Goal: Transaction & Acquisition: Purchase product/service

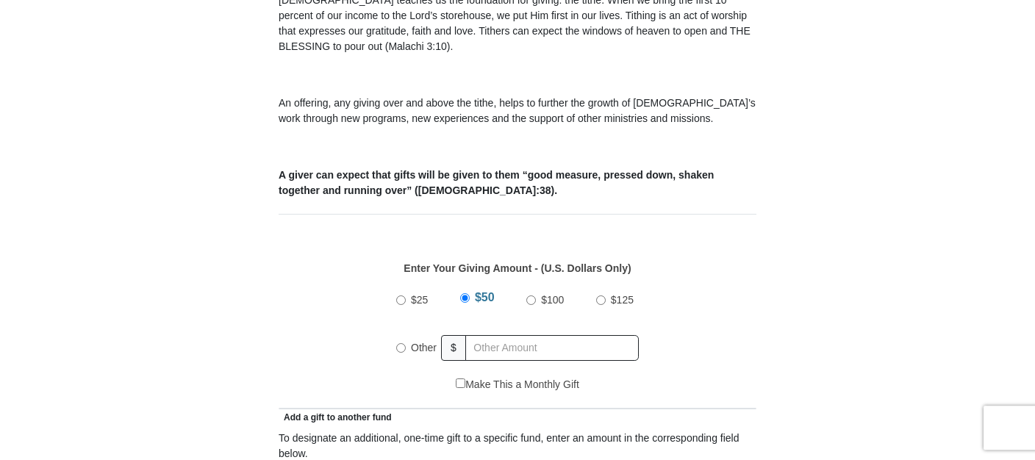
scroll to position [543, 0]
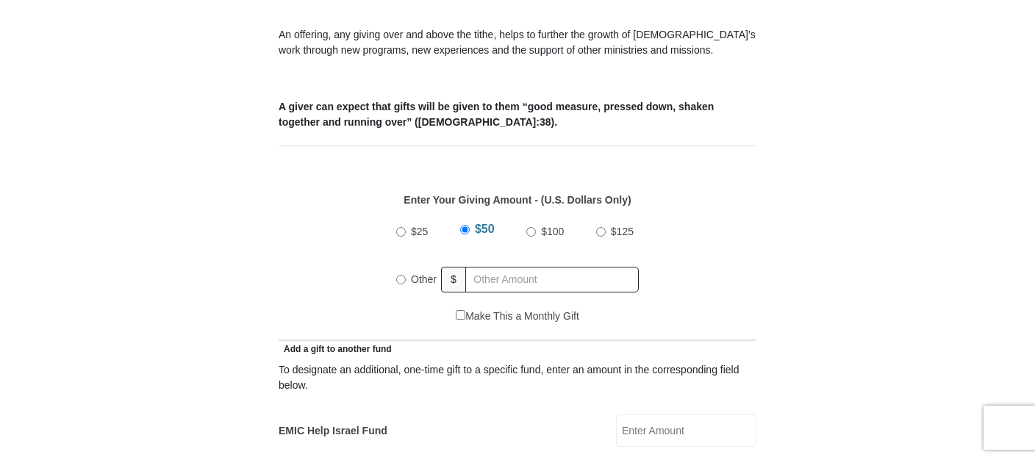
click at [401, 275] on input "Other" at bounding box center [401, 280] width 10 height 10
radio input "true"
click at [489, 267] on input "text" at bounding box center [554, 280] width 168 height 26
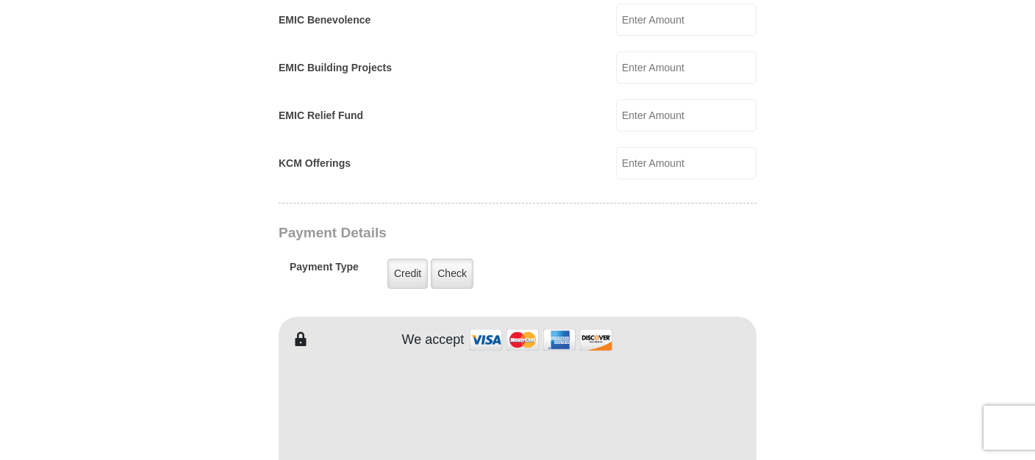
scroll to position [1009, 0]
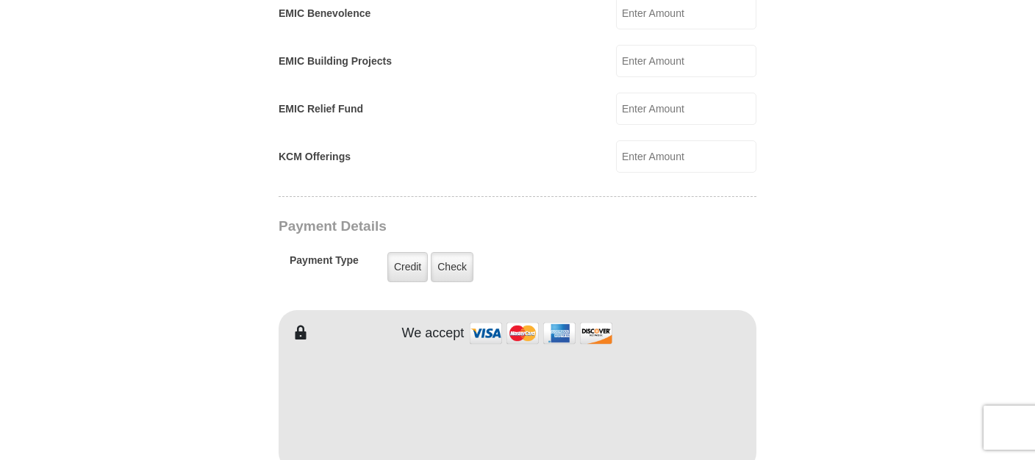
type input "148.00"
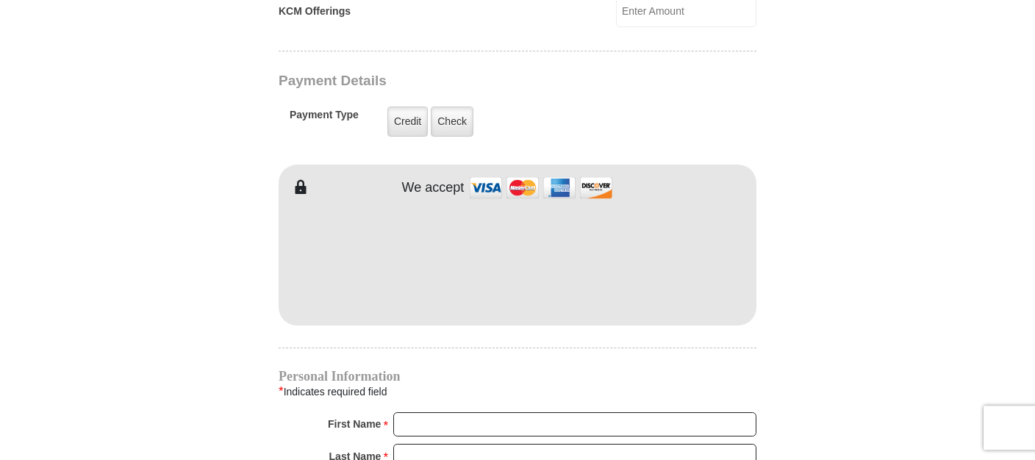
scroll to position [1164, 0]
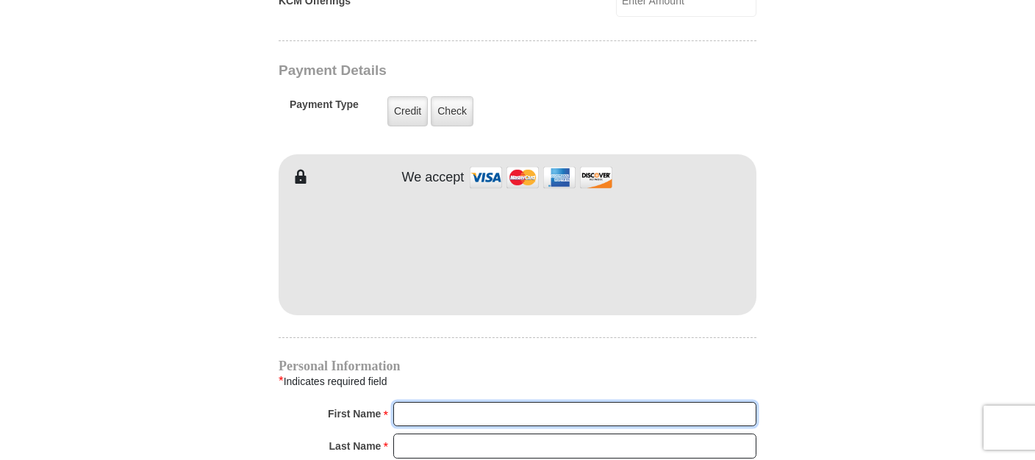
click at [412, 402] on input "First Name *" at bounding box center [574, 414] width 363 height 25
type input "[PERSON_NAME]"
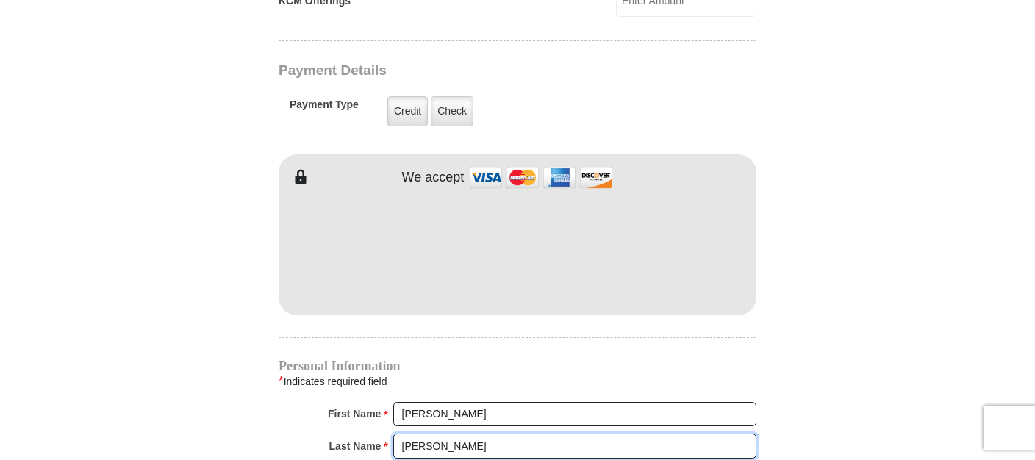
type input "[PERSON_NAME]"
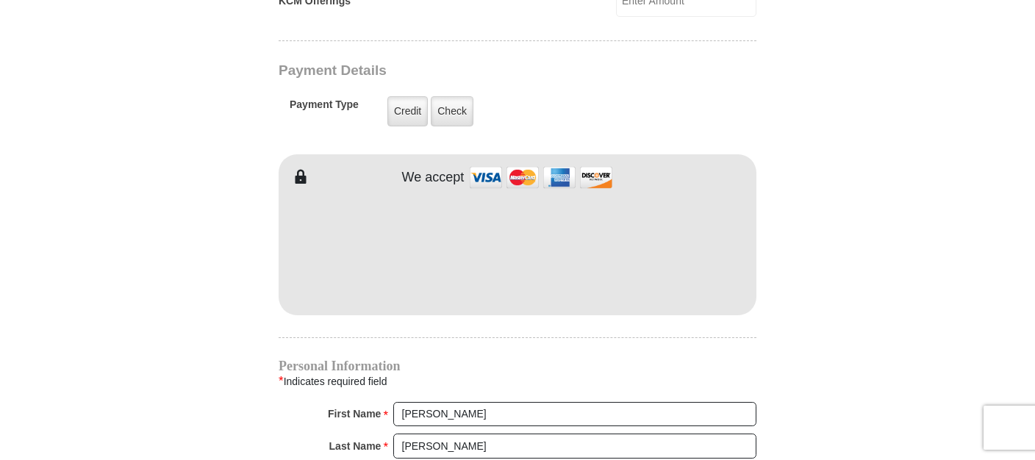
scroll to position [1418, 0]
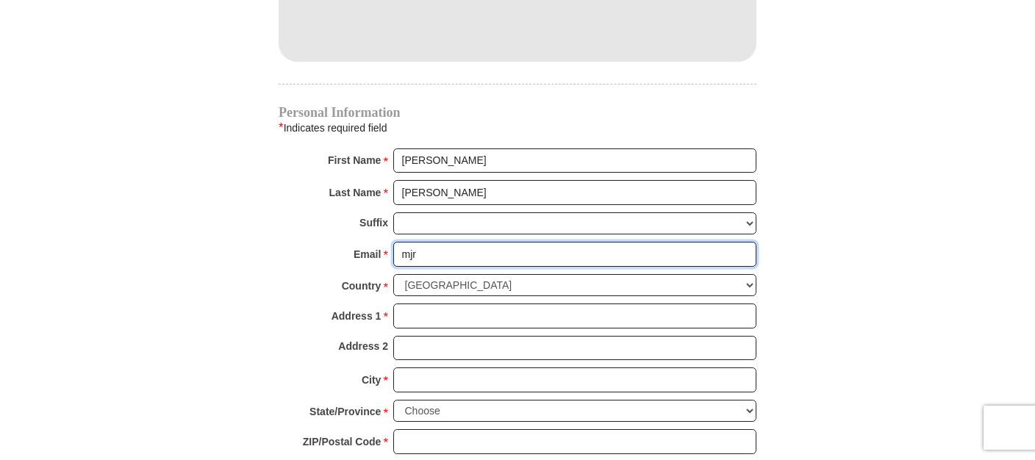
type input "mjr"
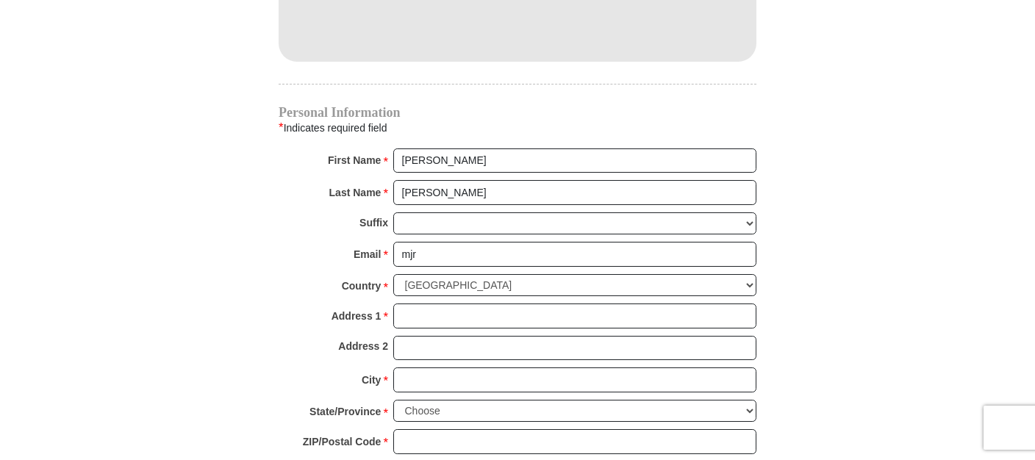
type input "4935 Northfield Roa"
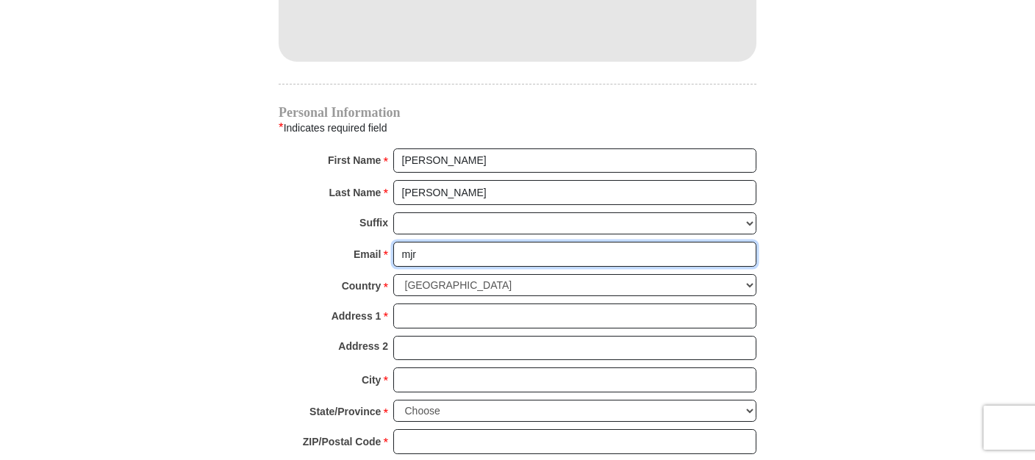
type input "[EMAIL_ADDRESS][DOMAIN_NAME]"
type input "4935 Northfield Roa"
click at [447, 242] on input "[EMAIL_ADDRESS][DOMAIN_NAME]" at bounding box center [574, 254] width 363 height 25
click at [517, 242] on input "[EMAIL_ADDRESS][DOMAIN_NAME]" at bounding box center [574, 254] width 363 height 25
type input "m"
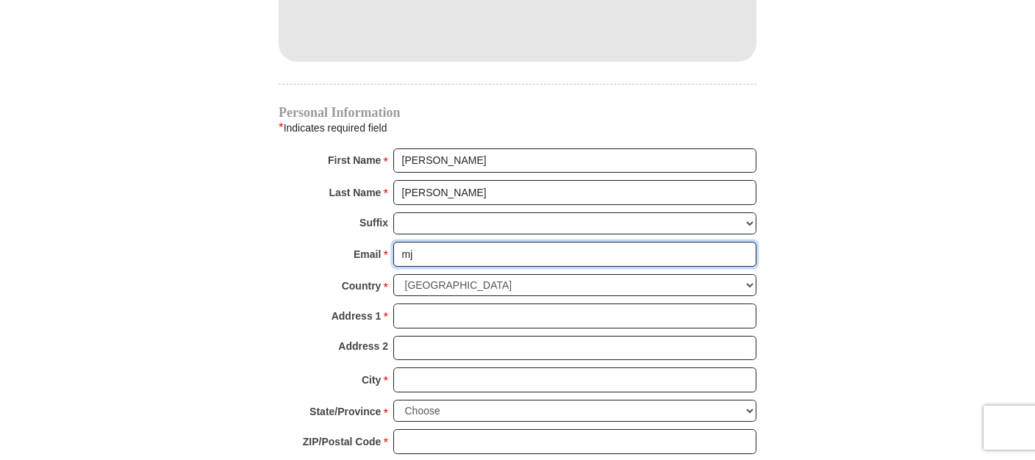
type input "mj"
type input "4935 Northfield Roa"
type input "[EMAIL_ADDRESS][DOMAIN_NAME]"
type input "4935 Northfield Roa"
type input "[EMAIL_ADDRESS][DOMAIN_NAME]"
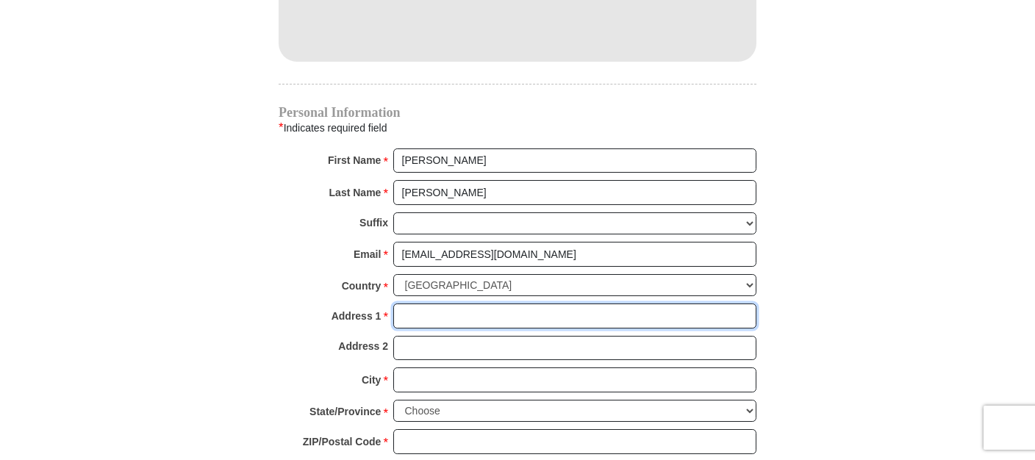
click at [409, 304] on input "Address 1 *" at bounding box center [574, 316] width 363 height 25
type input "[STREET_ADDRESS]"
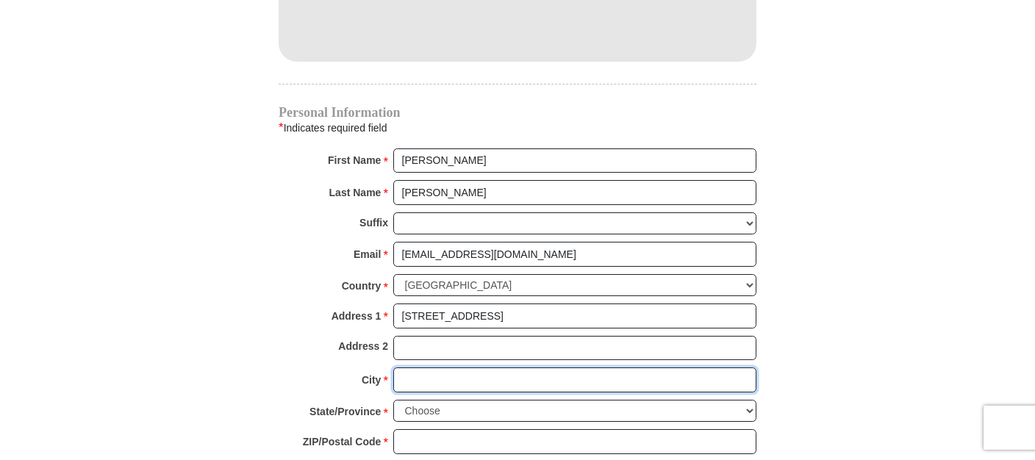
type input "Las Cruces"
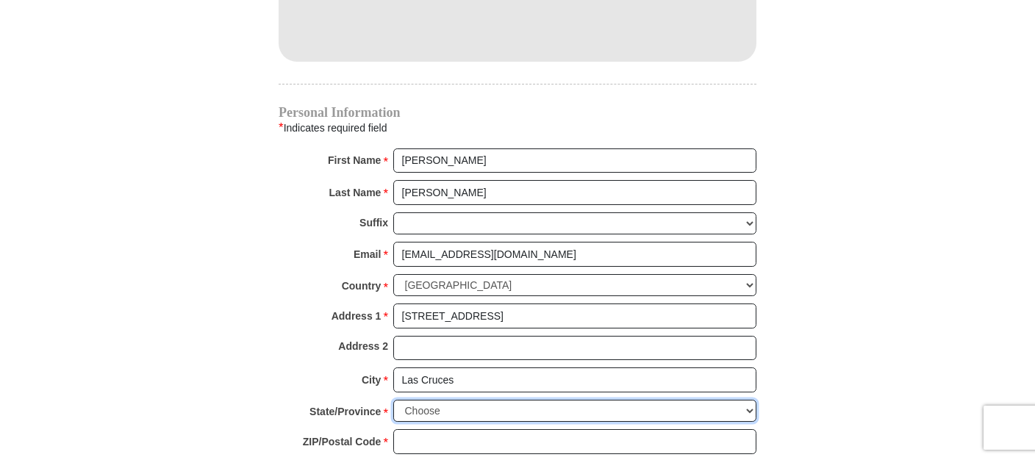
select select "NM"
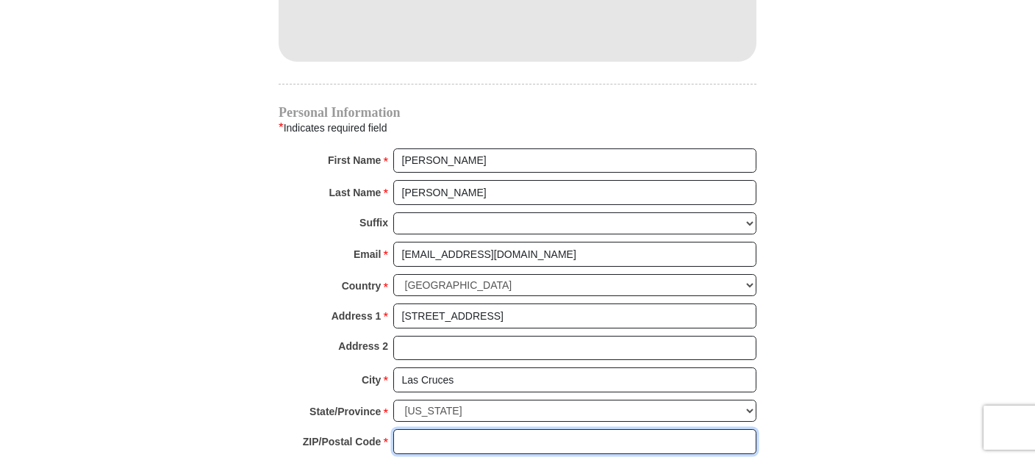
type input "88007"
type input "5756497956"
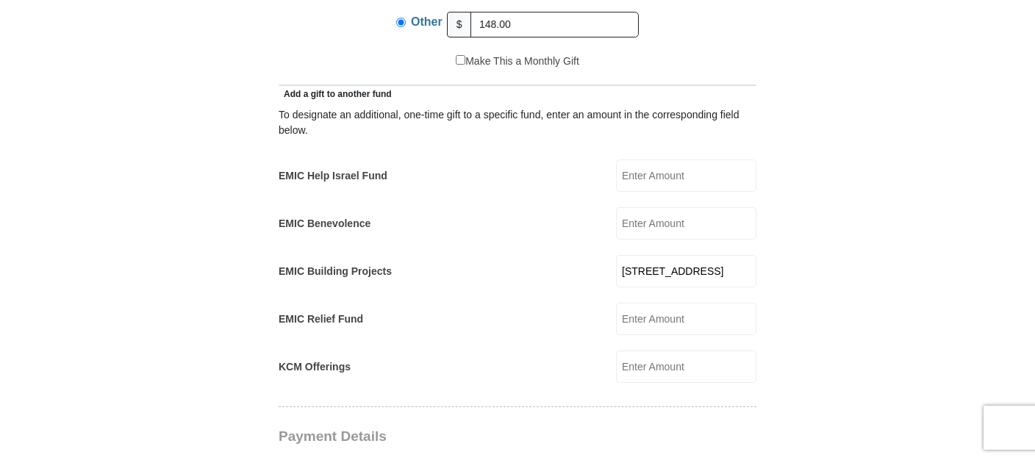
scroll to position [797, 0]
click at [640, 257] on input "4935 Northfield Roa" at bounding box center [686, 273] width 140 height 32
click at [745, 257] on input "4935 Northfield Roa" at bounding box center [686, 273] width 140 height 32
select select "US"
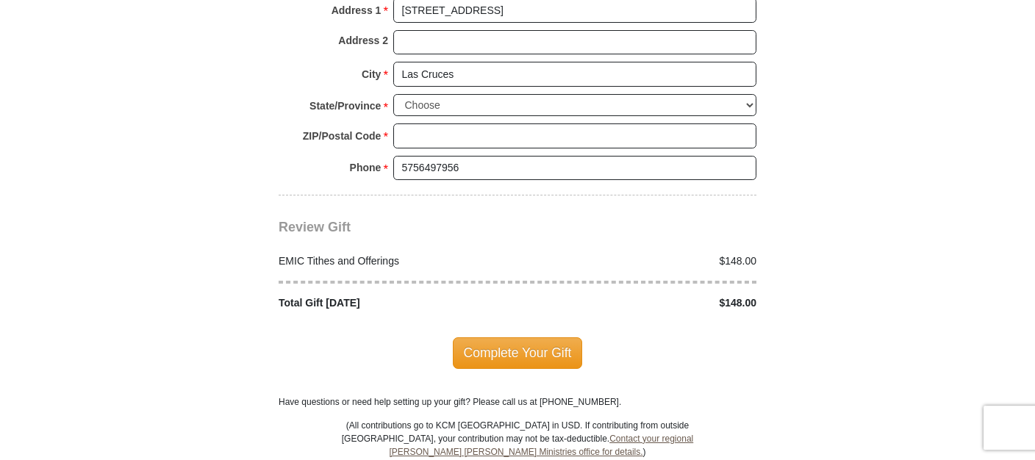
scroll to position [1728, 0]
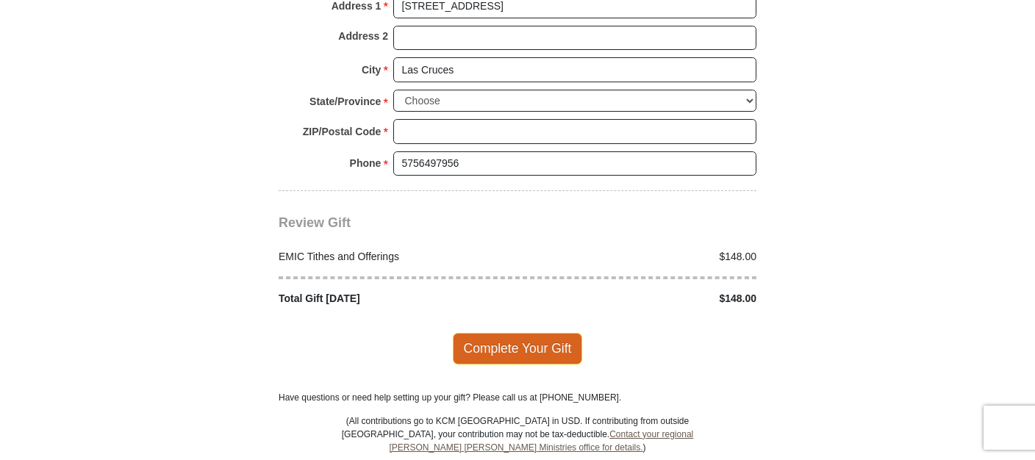
click at [536, 333] on span "Complete Your Gift" at bounding box center [518, 348] width 130 height 31
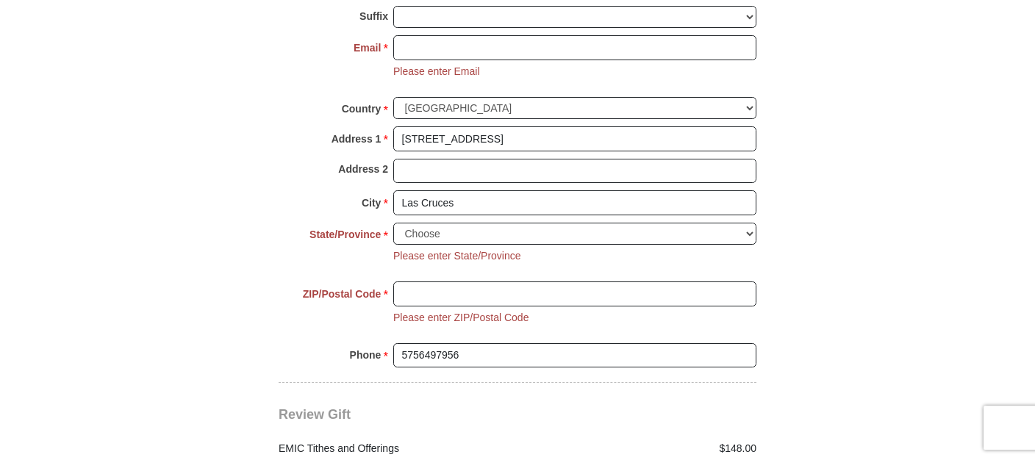
scroll to position [1624, 0]
click at [393, 223] on select "Choose Alabama Alaska American Samoa Arizona Arkansas Armed Forces Americas Arm…" at bounding box center [574, 234] width 363 height 23
select select "NM"
click option "[US_STATE]" at bounding box center [0, 0] width 0 height 0
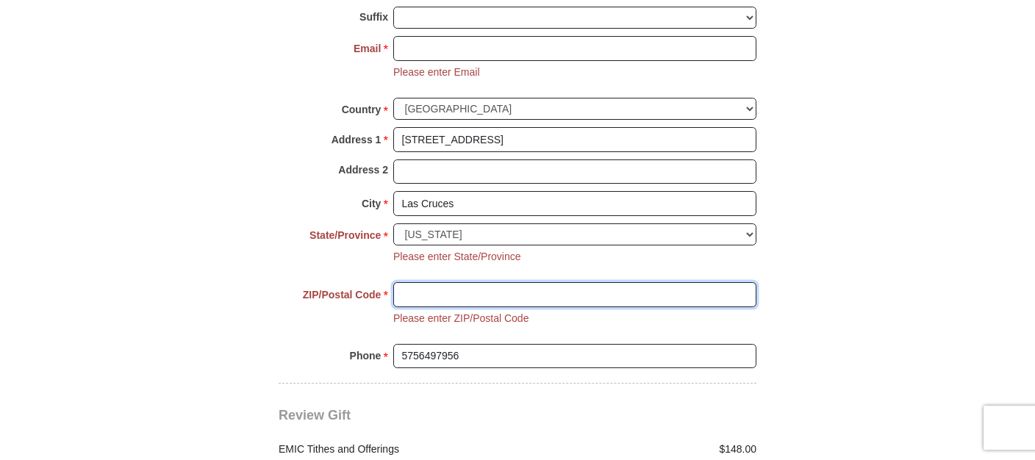
click at [410, 282] on input "ZIP/Postal Code *" at bounding box center [574, 294] width 363 height 25
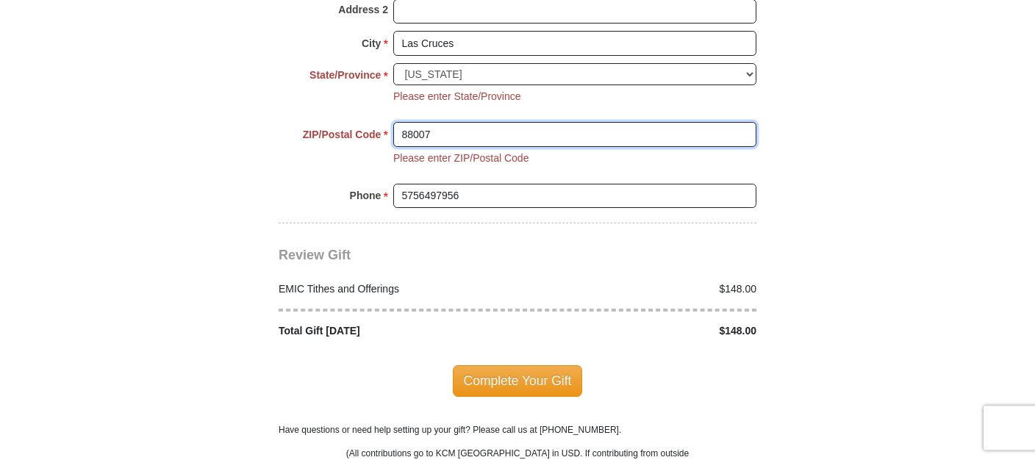
scroll to position [1857, 0]
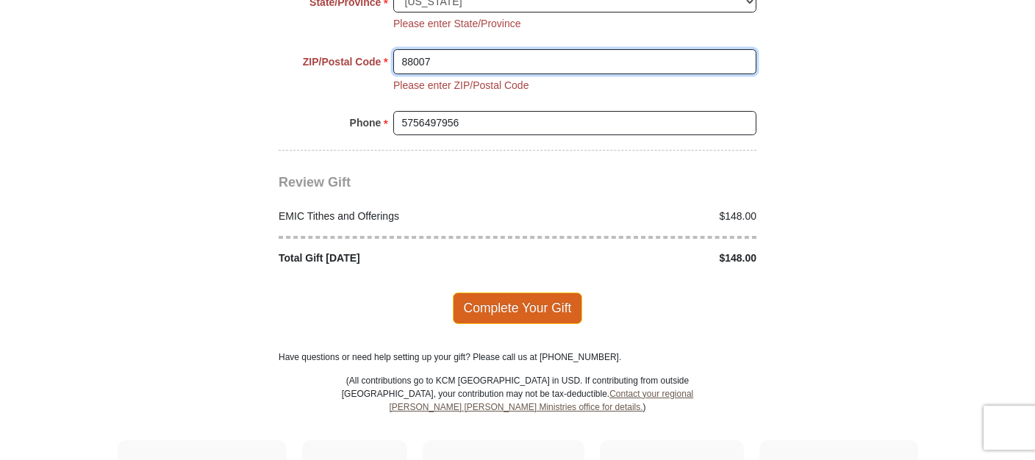
type input "88007"
click at [520, 293] on span "Complete Your Gift" at bounding box center [518, 308] width 130 height 31
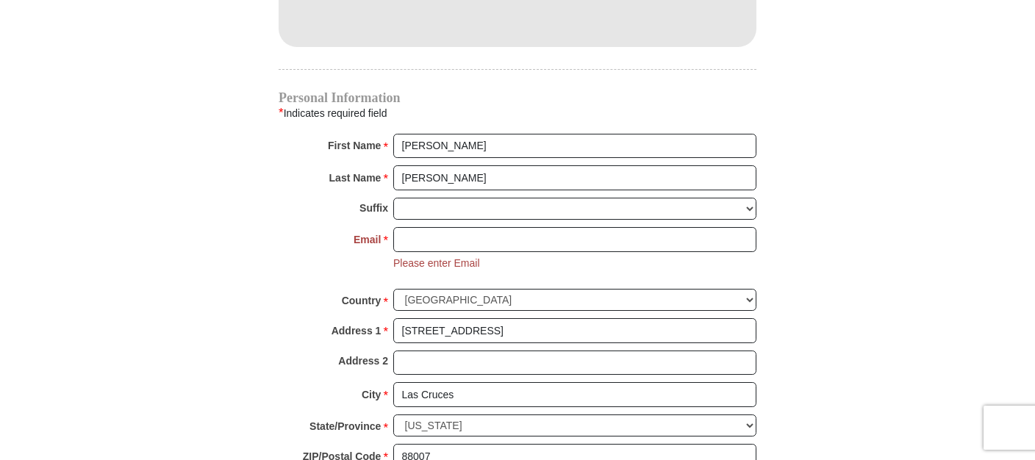
scroll to position [1391, 0]
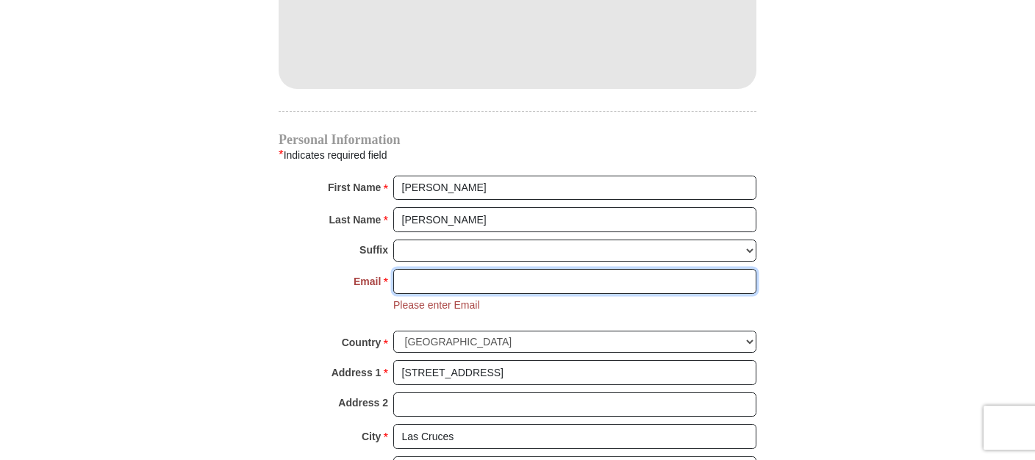
click at [412, 269] on input "Email *" at bounding box center [574, 281] width 363 height 25
type input "mjr"
type input "4935 Northfield Roa"
type input "[EMAIL_ADDRESS][DOMAIN_NAME]"
type input "4935 Northfield Roa"
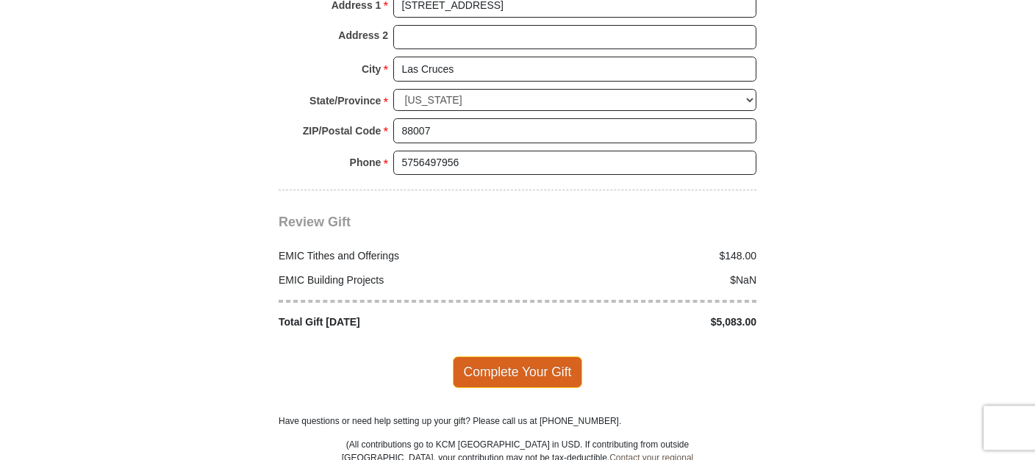
scroll to position [1779, 0]
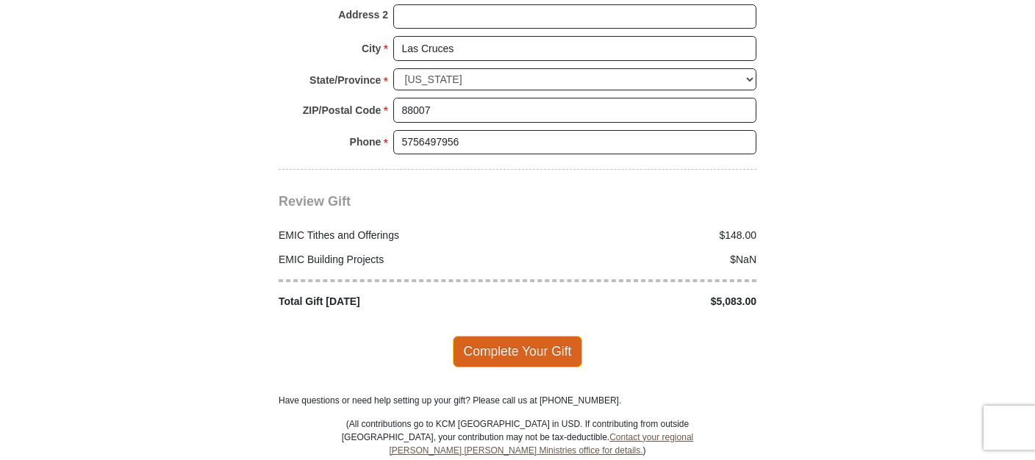
type input "[EMAIL_ADDRESS][DOMAIN_NAME]"
click at [508, 336] on span "Complete Your Gift" at bounding box center [518, 351] width 130 height 31
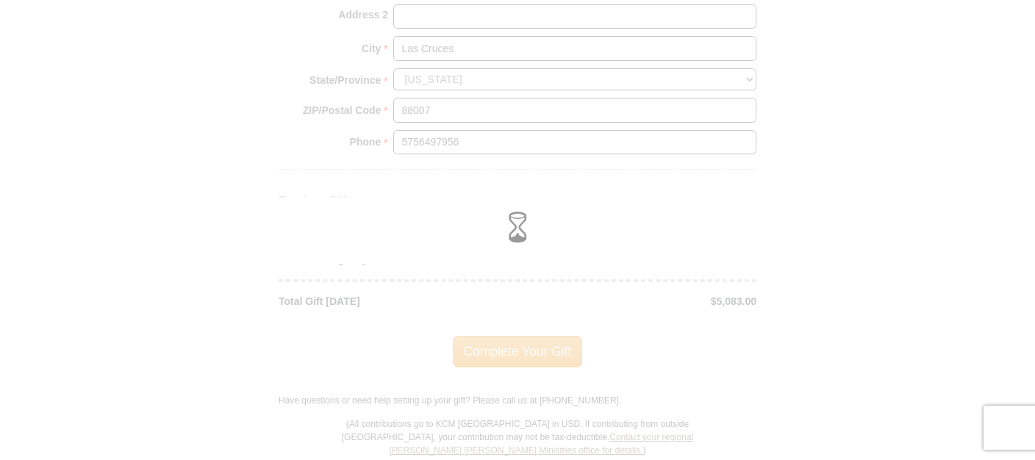
scroll to position [1750, 0]
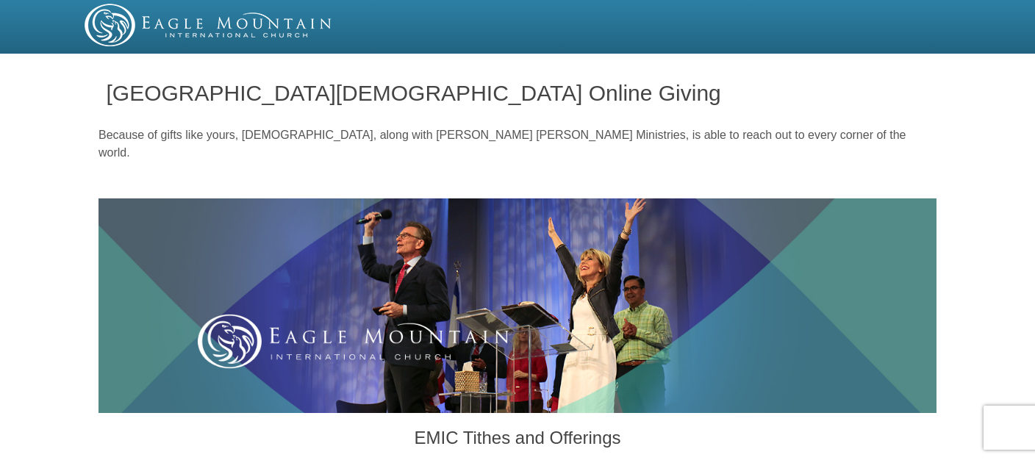
scroll to position [1750, 0]
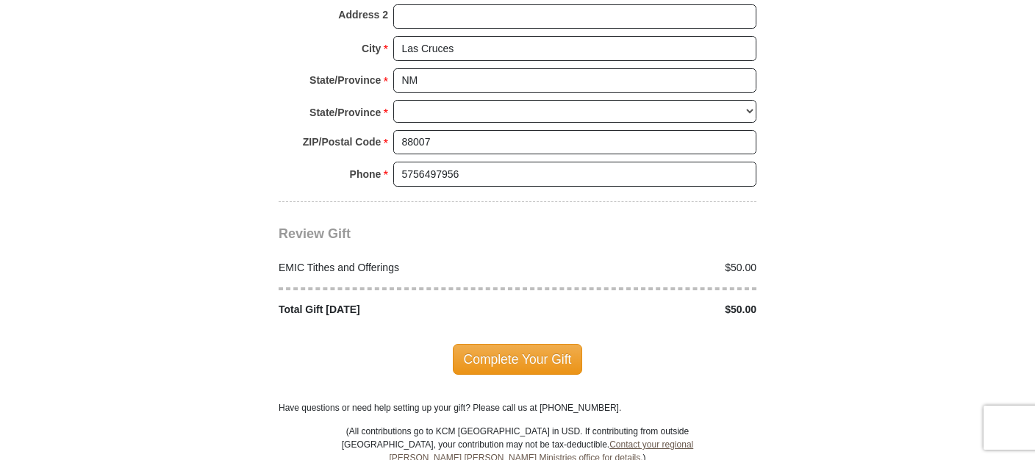
select select "NM"
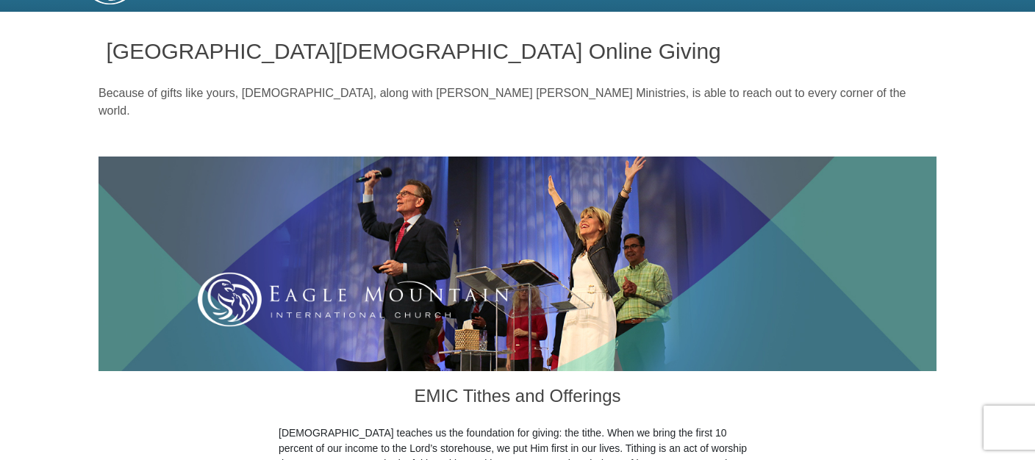
scroll to position [0, 0]
